Goal: Task Accomplishment & Management: Manage account settings

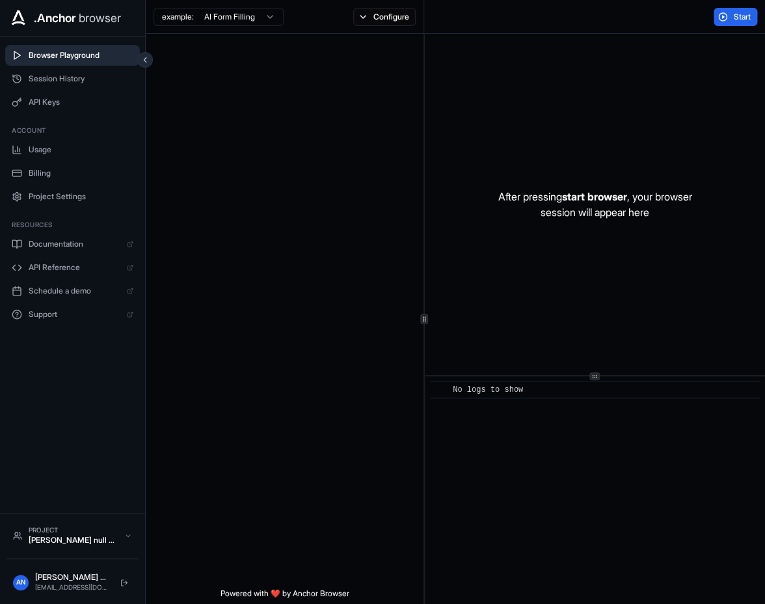
click at [61, 107] on span "API Keys" at bounding box center [81, 102] width 105 height 10
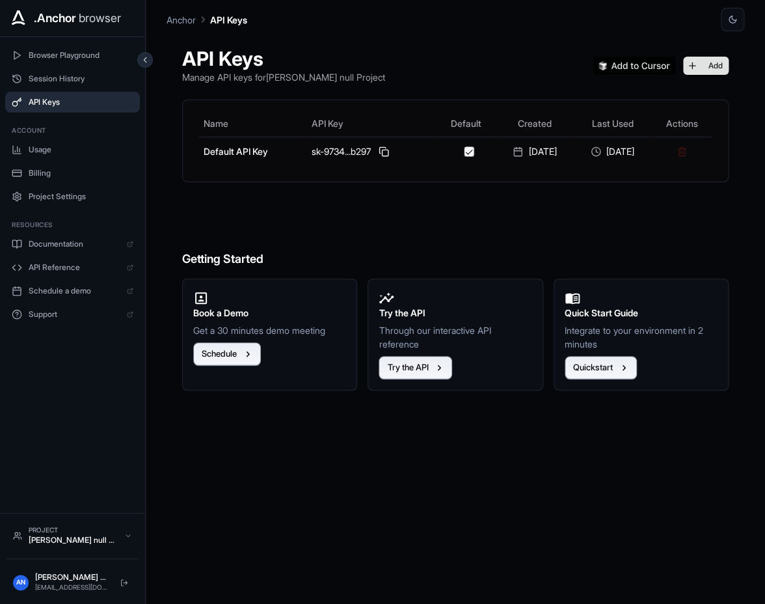
click at [704, 57] on button "Add" at bounding box center [706, 66] width 46 height 18
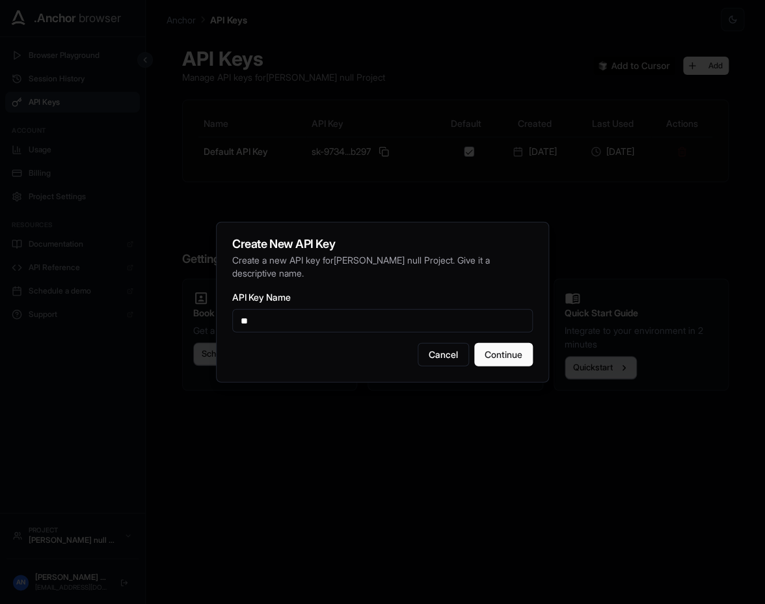
type input "**"
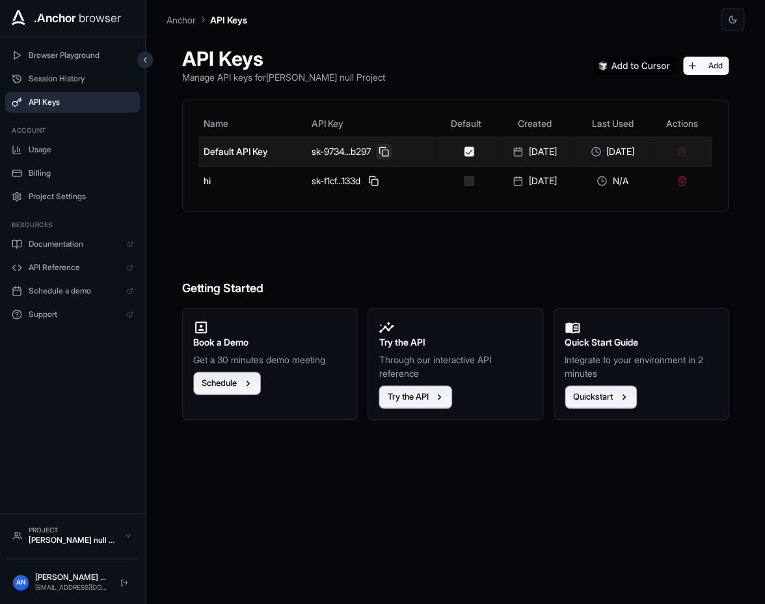
click at [379, 150] on button at bounding box center [384, 152] width 16 height 16
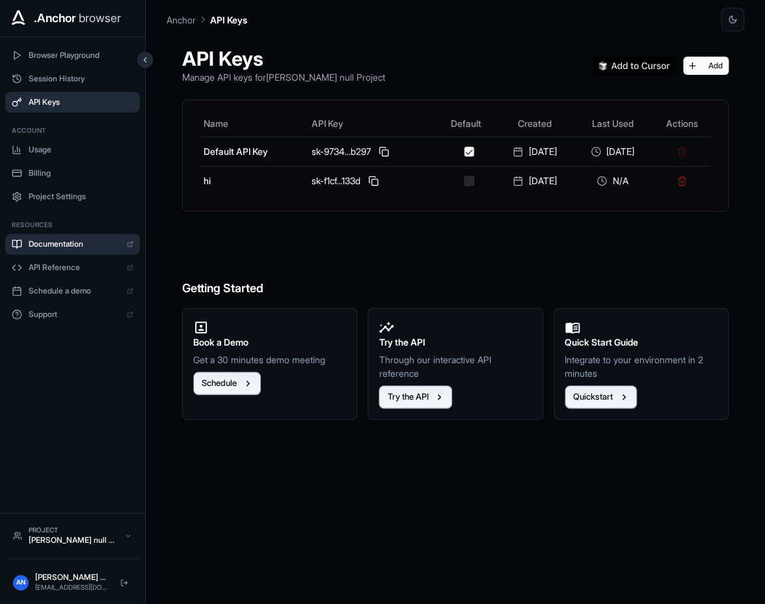
click at [91, 243] on span "Documentation" at bounding box center [75, 244] width 92 height 10
click at [73, 82] on span "Session History" at bounding box center [81, 79] width 105 height 10
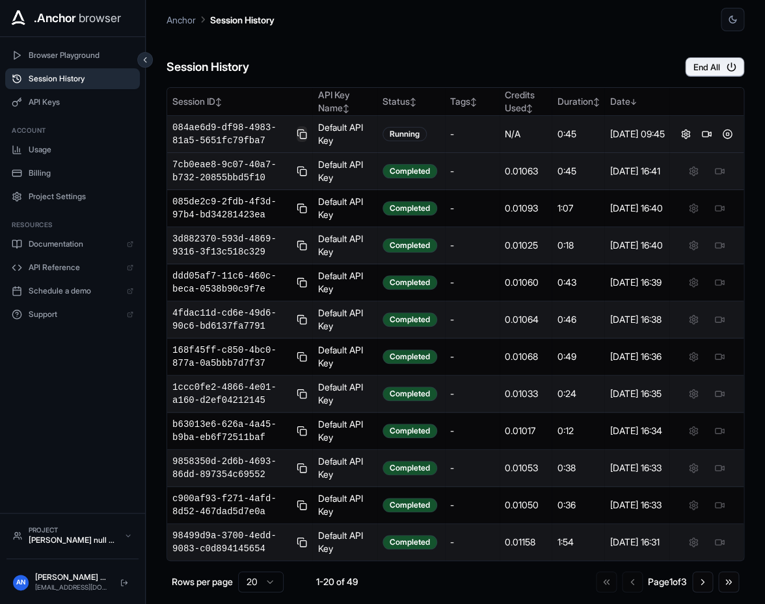
click at [307, 142] on button at bounding box center [302, 134] width 10 height 16
click at [709, 142] on button at bounding box center [707, 134] width 16 height 16
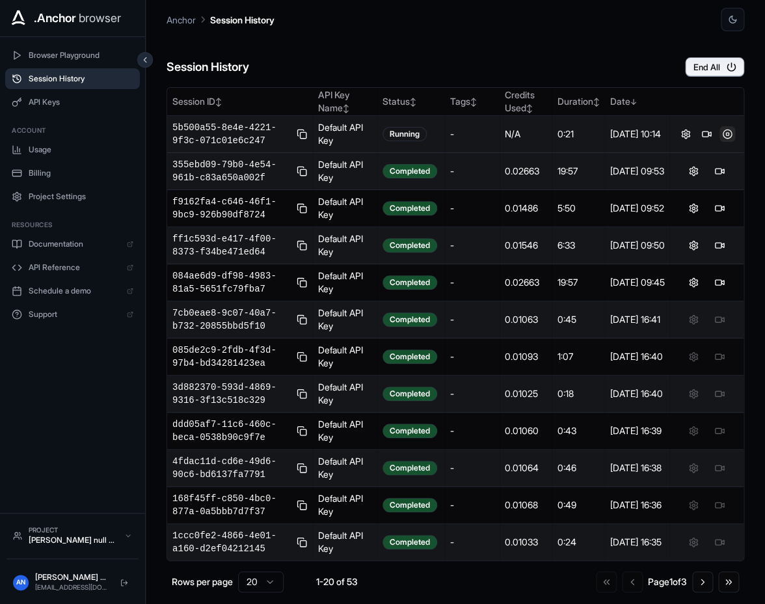
click at [733, 142] on button at bounding box center [727, 134] width 16 height 16
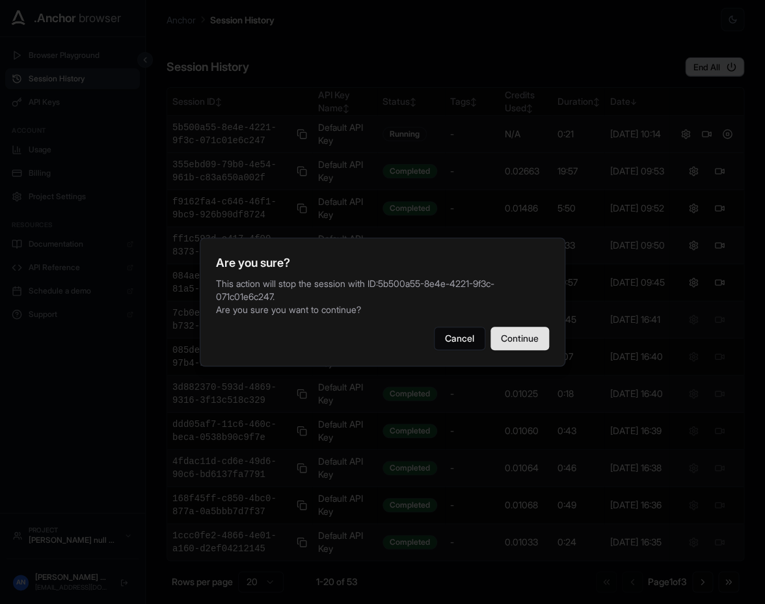
click at [506, 331] on button "Continue" at bounding box center [519, 338] width 59 height 23
